Goal: Check status: Check status

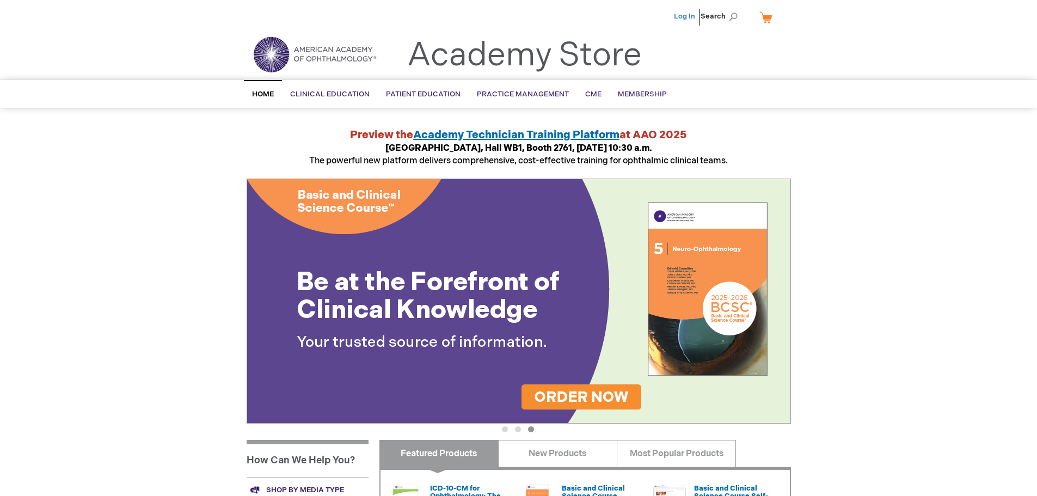
click at [681, 15] on link "Log In" at bounding box center [684, 16] width 21 height 9
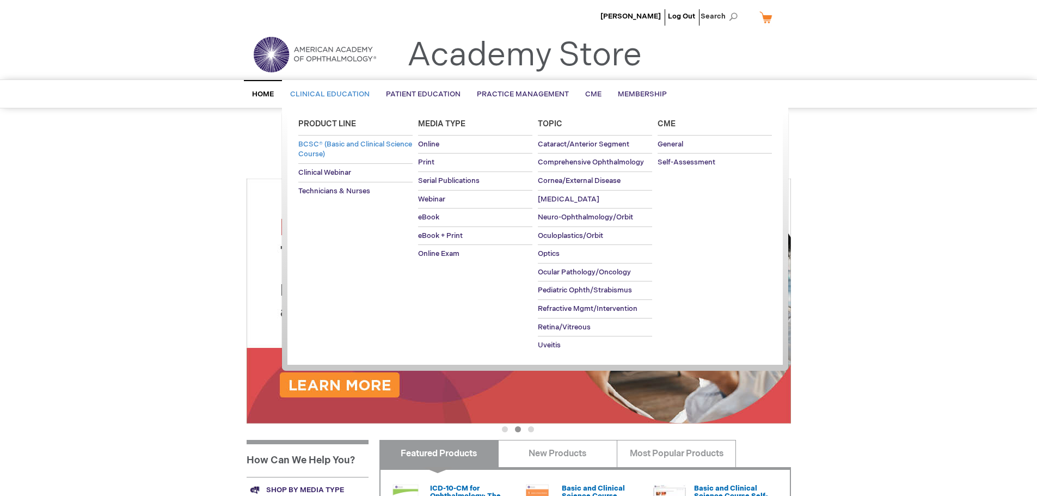
click at [324, 142] on span "BCSC® (Basic and Clinical Science Course)" at bounding box center [355, 149] width 114 height 19
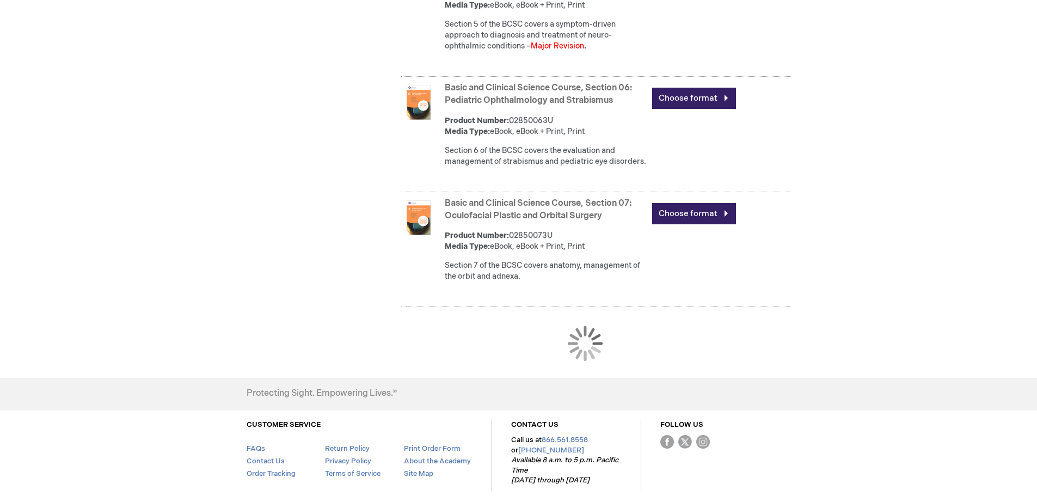
scroll to position [1154, 0]
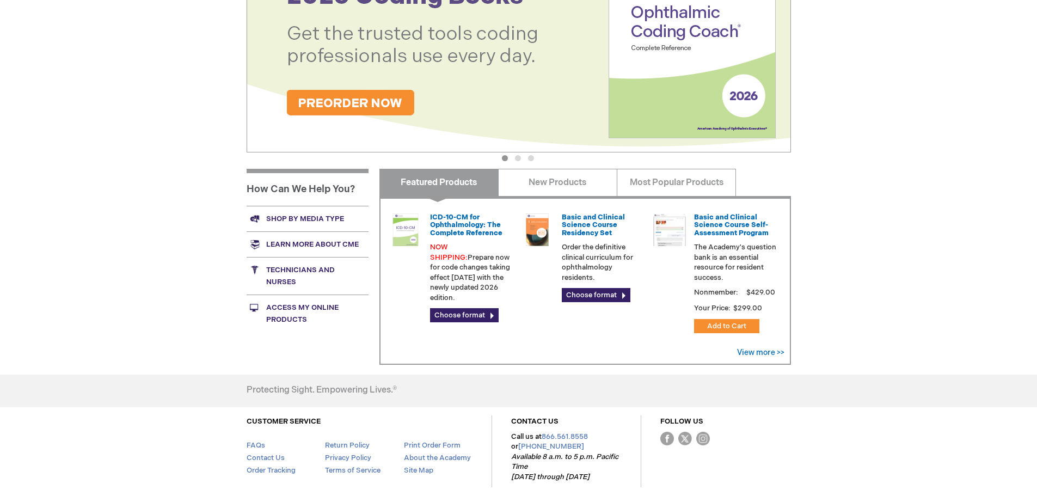
scroll to position [322, 0]
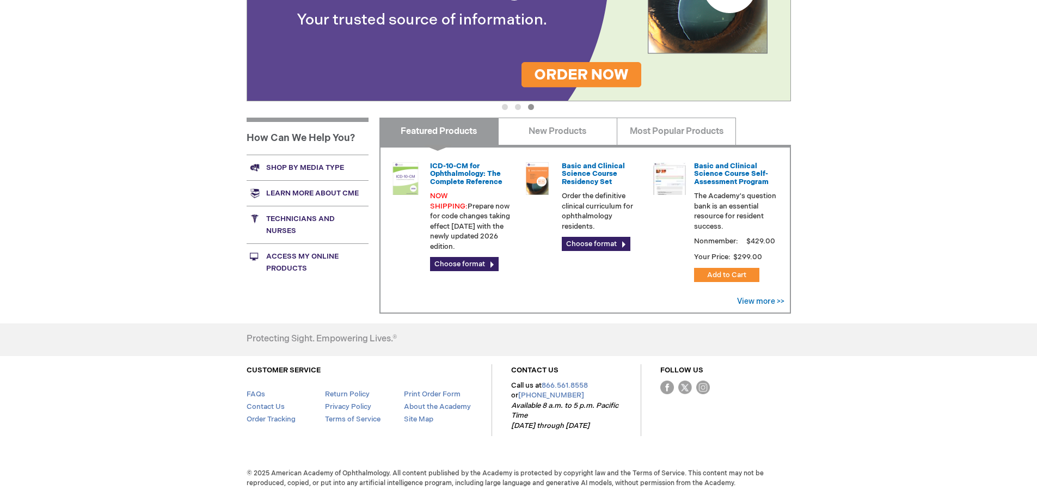
click at [289, 266] on link "Access My Online Products" at bounding box center [308, 262] width 122 height 38
click at [287, 419] on link "Order Tracking" at bounding box center [271, 419] width 49 height 9
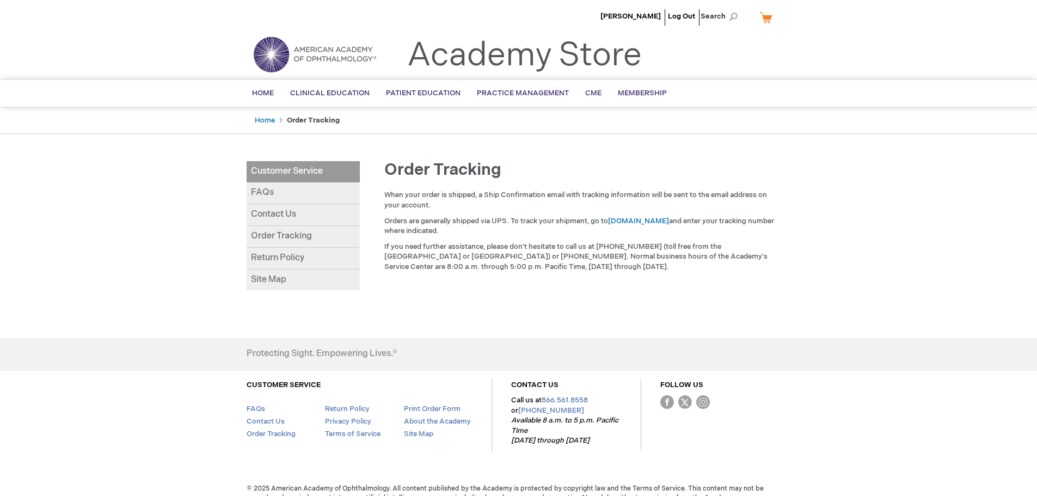
click at [293, 259] on link "Return Policy" at bounding box center [303, 259] width 113 height 22
click at [261, 191] on link "FAQs" at bounding box center [303, 193] width 113 height 22
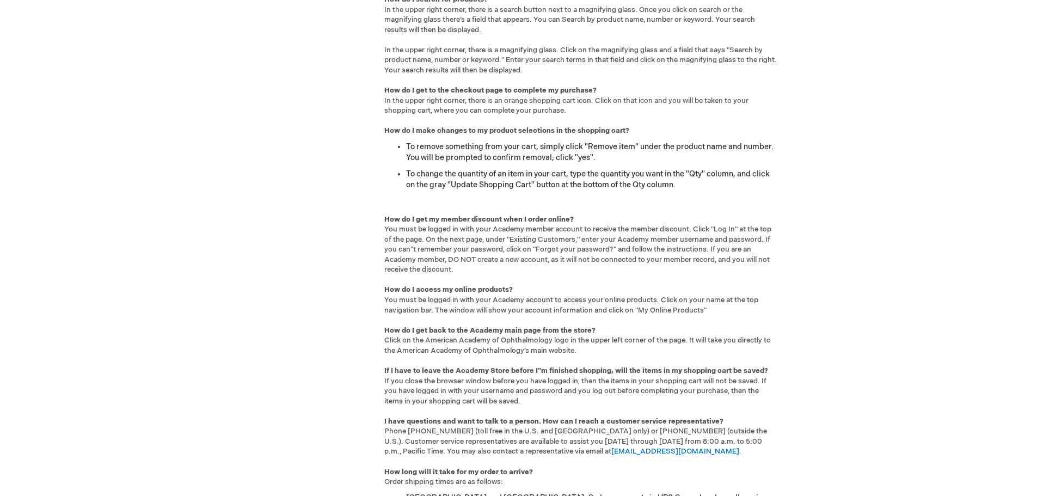
scroll to position [599, 0]
